Goal: Find specific page/section: Find specific page/section

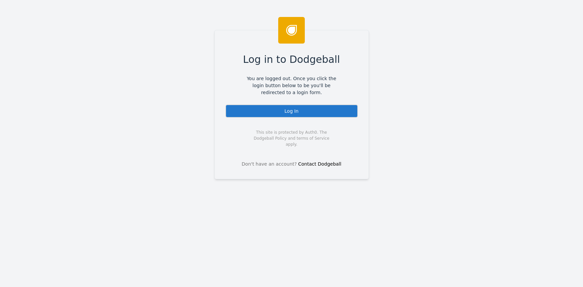
drag, startPoint x: 251, startPoint y: 106, endPoint x: 246, endPoint y: 103, distance: 5.9
click at [249, 106] on div "Log In" at bounding box center [291, 110] width 133 height 13
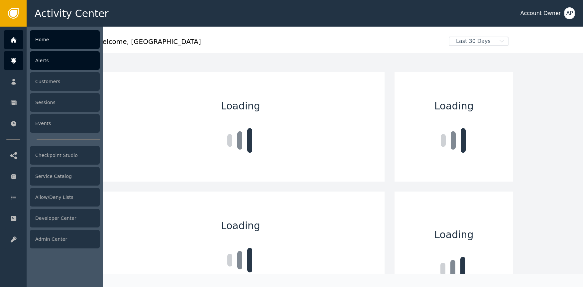
click at [21, 60] on div at bounding box center [13, 60] width 19 height 19
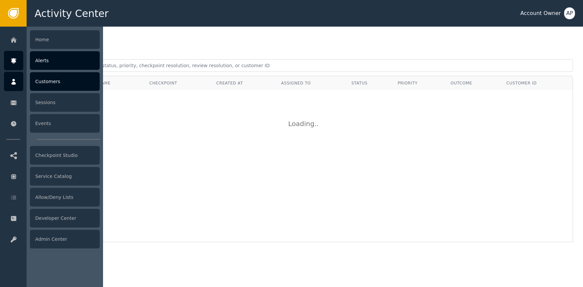
click at [16, 77] on div at bounding box center [13, 81] width 19 height 19
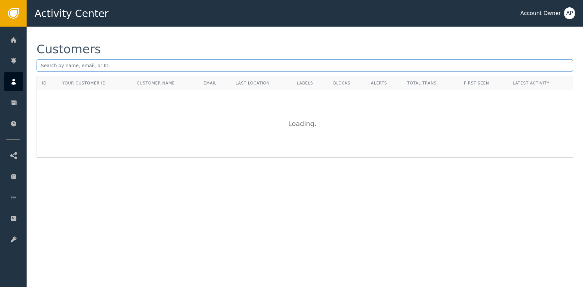
click at [115, 67] on input "text" at bounding box center [305, 65] width 536 height 13
paste input "rick@rickdavitt.com"
type input "rick@rickdavitt.com"
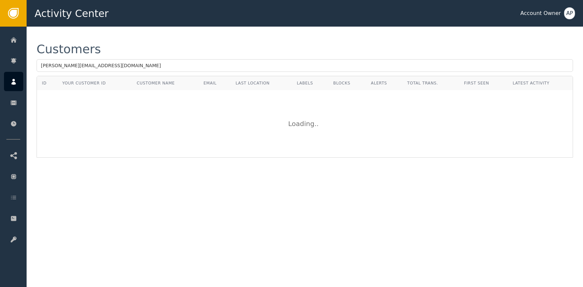
click at [226, 44] on div "Customers" at bounding box center [305, 49] width 536 height 12
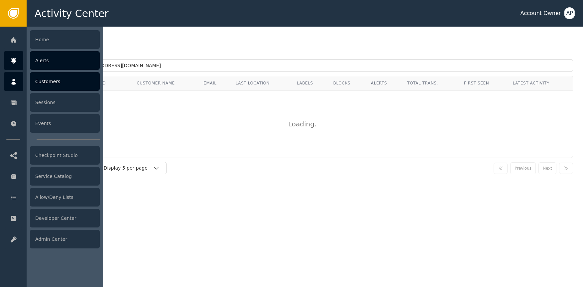
click at [15, 62] on icon at bounding box center [13, 60] width 5 height 5
